Goal: Information Seeking & Learning: Compare options

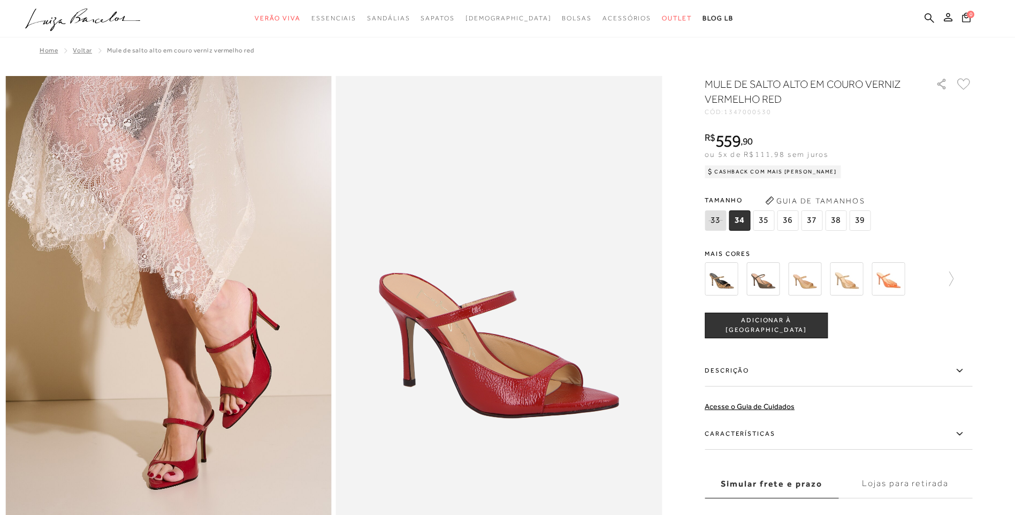
click at [726, 279] on img at bounding box center [720, 278] width 33 height 33
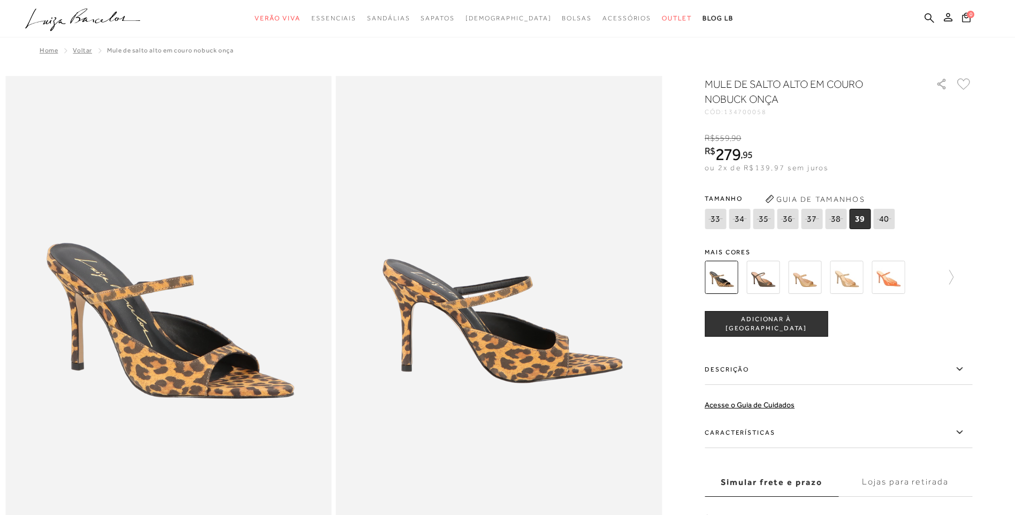
click at [814, 282] on img at bounding box center [804, 276] width 33 height 33
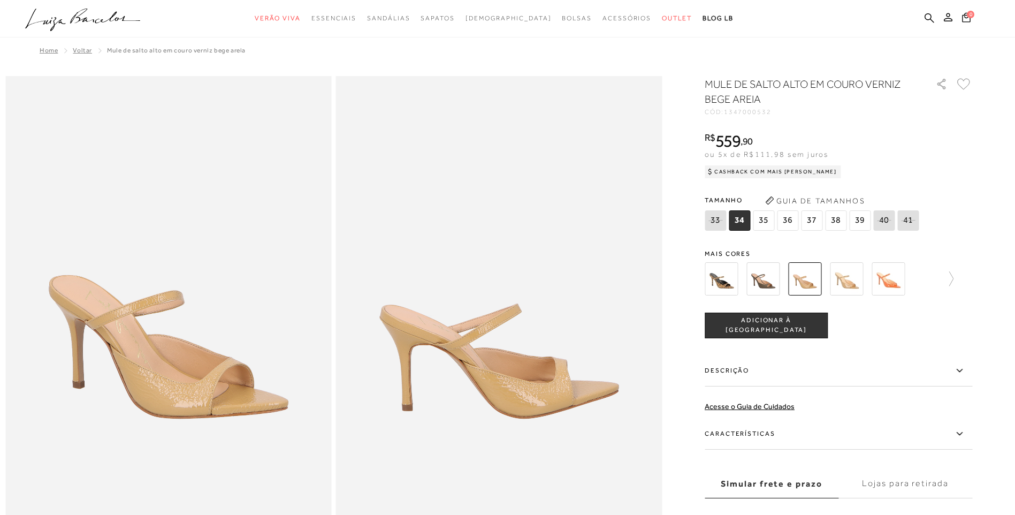
click at [856, 281] on img at bounding box center [846, 278] width 33 height 33
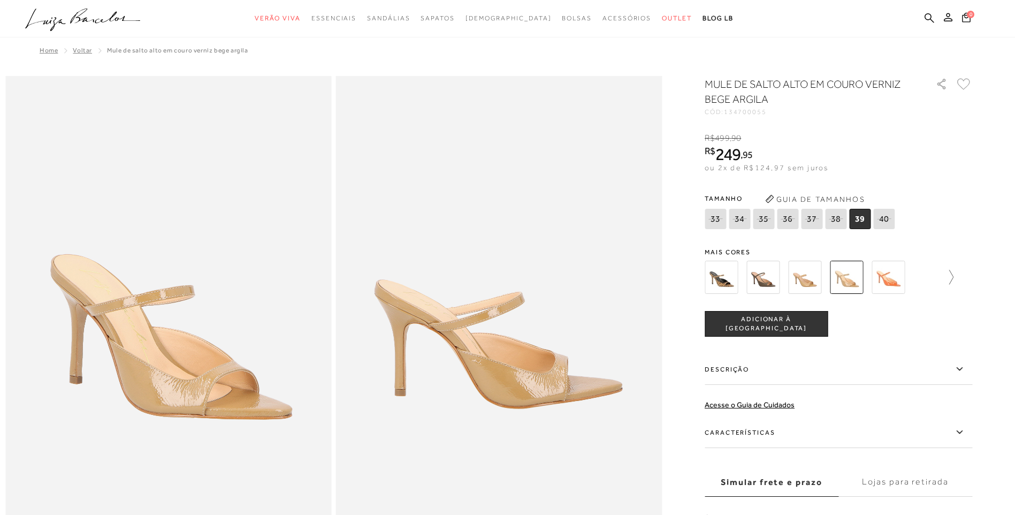
click at [957, 277] on div at bounding box center [837, 277] width 267 height 40
click at [960, 279] on div at bounding box center [837, 277] width 267 height 40
click at [953, 276] on icon at bounding box center [945, 277] width 15 height 15
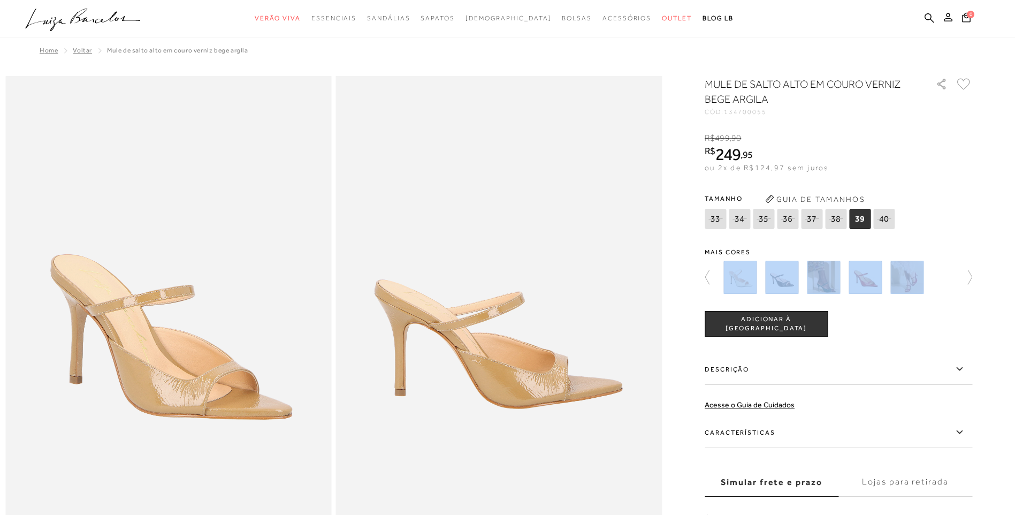
click at [755, 284] on img at bounding box center [739, 276] width 33 height 33
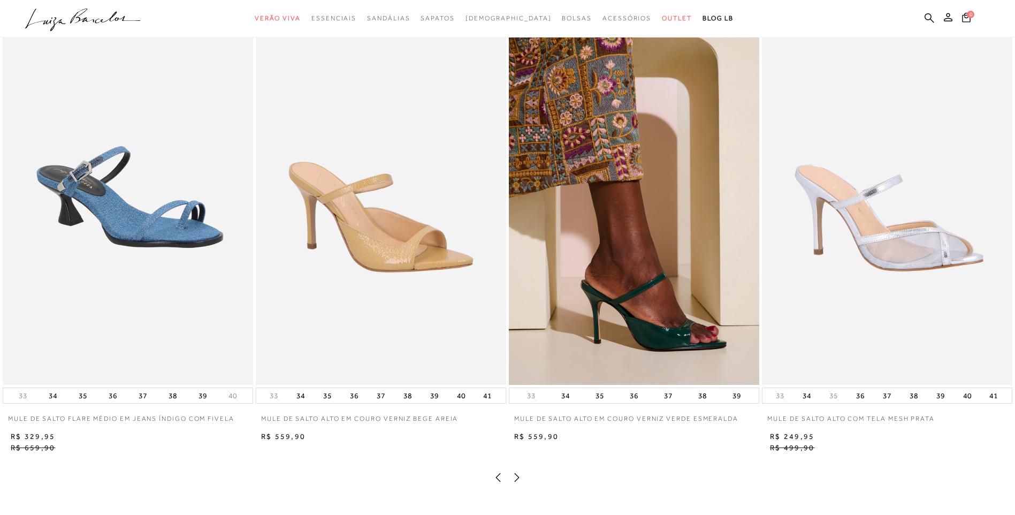
scroll to position [2139, 0]
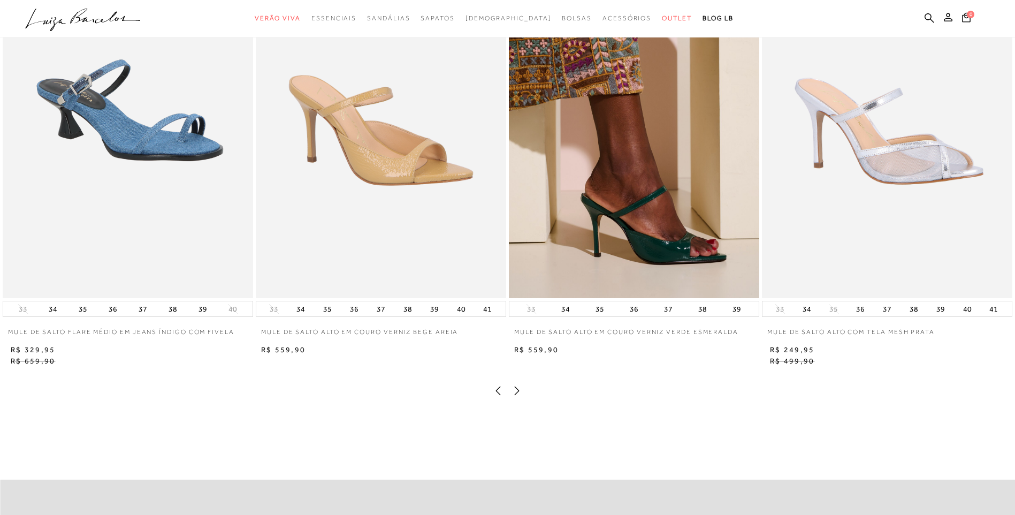
click at [886, 203] on img at bounding box center [887, 109] width 250 height 375
